Goal: Use online tool/utility: Utilize a website feature to perform a specific function

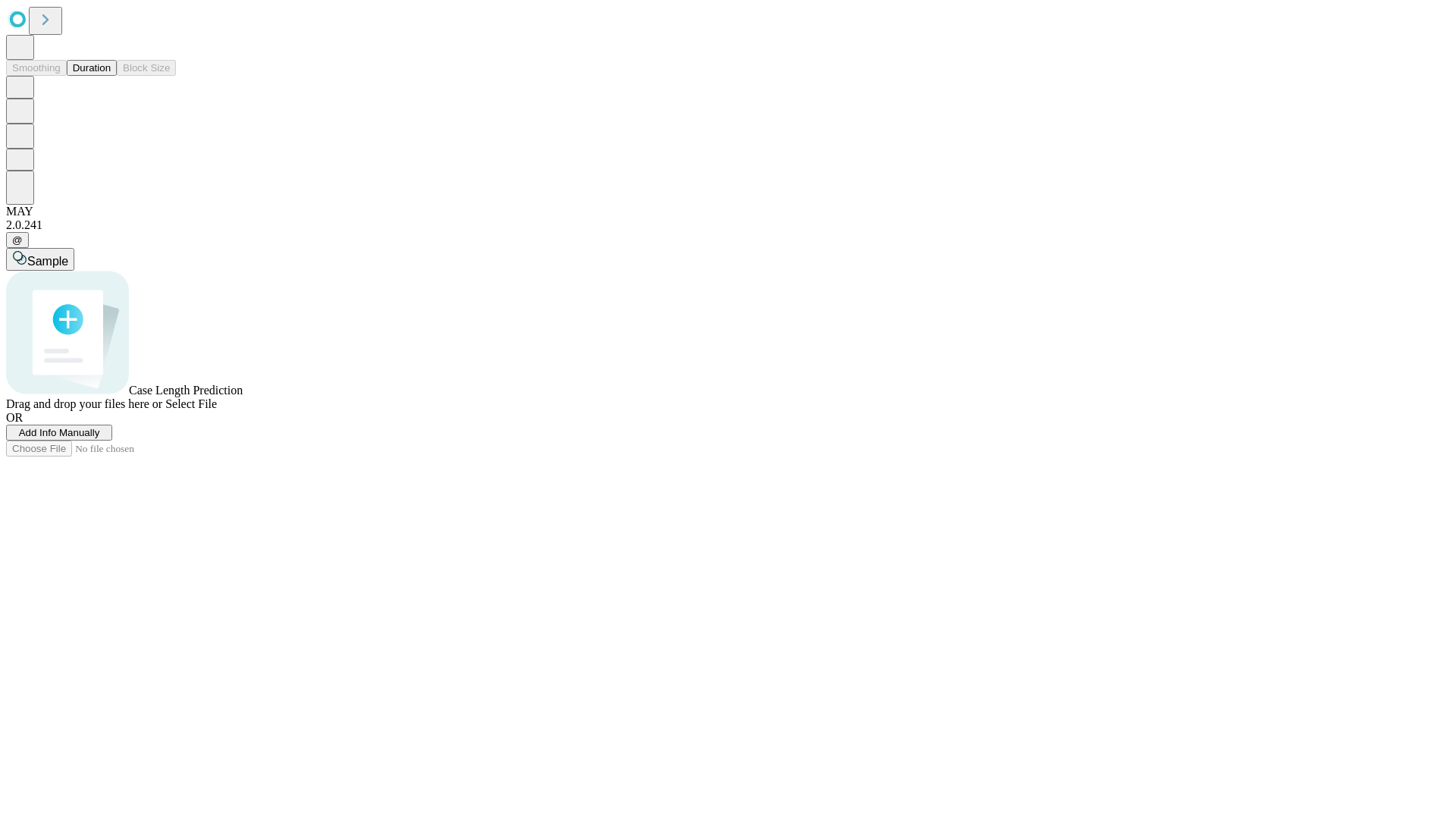
click at [111, 76] on button "Duration" at bounding box center [91, 68] width 50 height 16
click at [217, 410] on span "Select File" at bounding box center [191, 403] width 51 height 13
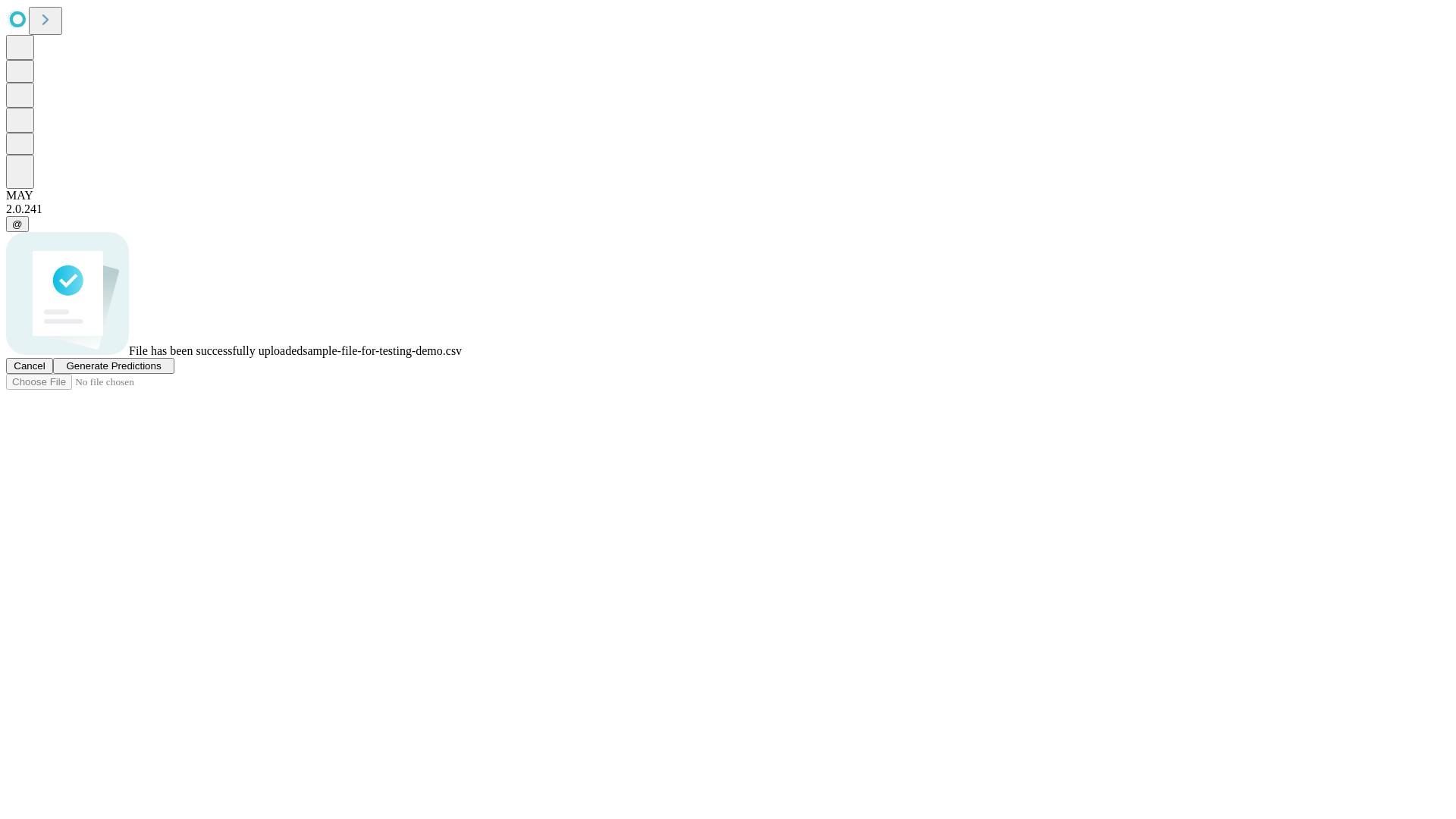
click at [160, 371] on span "Generate Predictions" at bounding box center [114, 365] width 95 height 11
